Goal: Find specific page/section: Find specific page/section

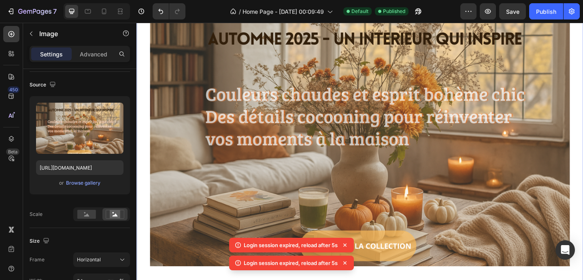
scroll to position [89, 0]
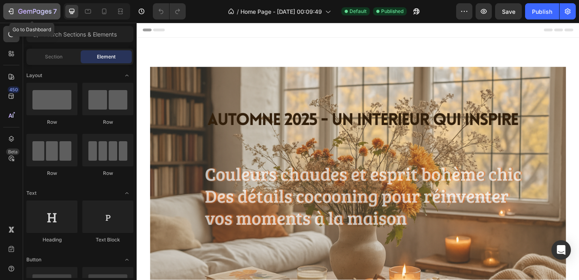
click at [9, 11] on icon "button" at bounding box center [11, 11] width 8 height 8
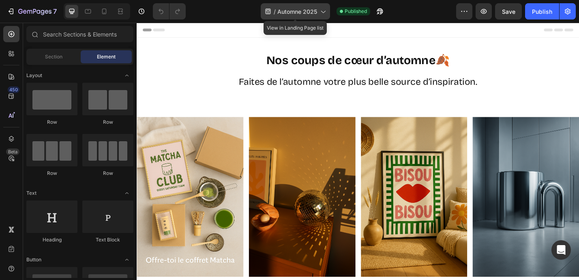
click at [315, 11] on span "Automne 2025" at bounding box center [297, 11] width 40 height 9
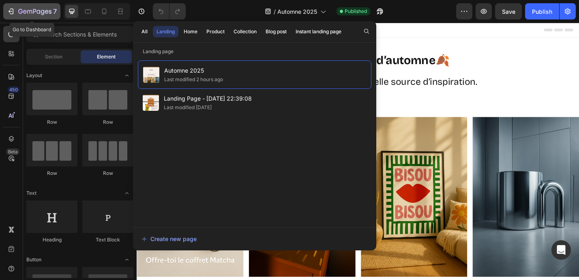
click at [9, 10] on icon "button" at bounding box center [11, 11] width 8 height 8
